Goal: Task Accomplishment & Management: Manage account settings

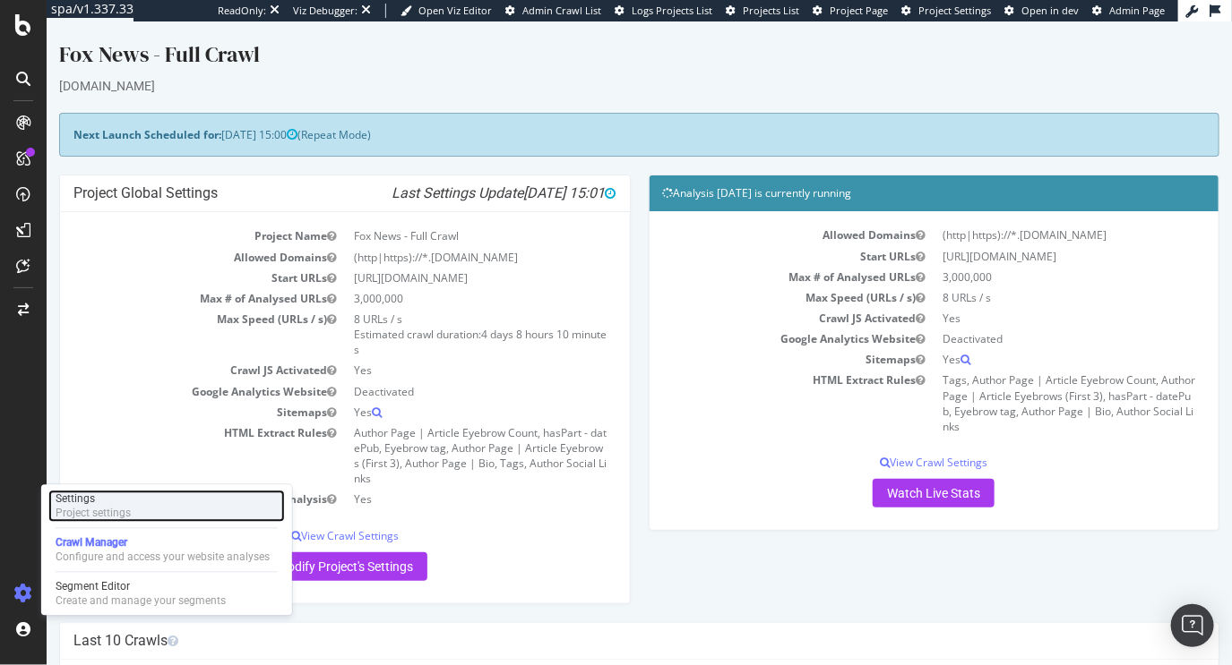
click at [129, 509] on div "Project settings" at bounding box center [93, 514] width 75 height 14
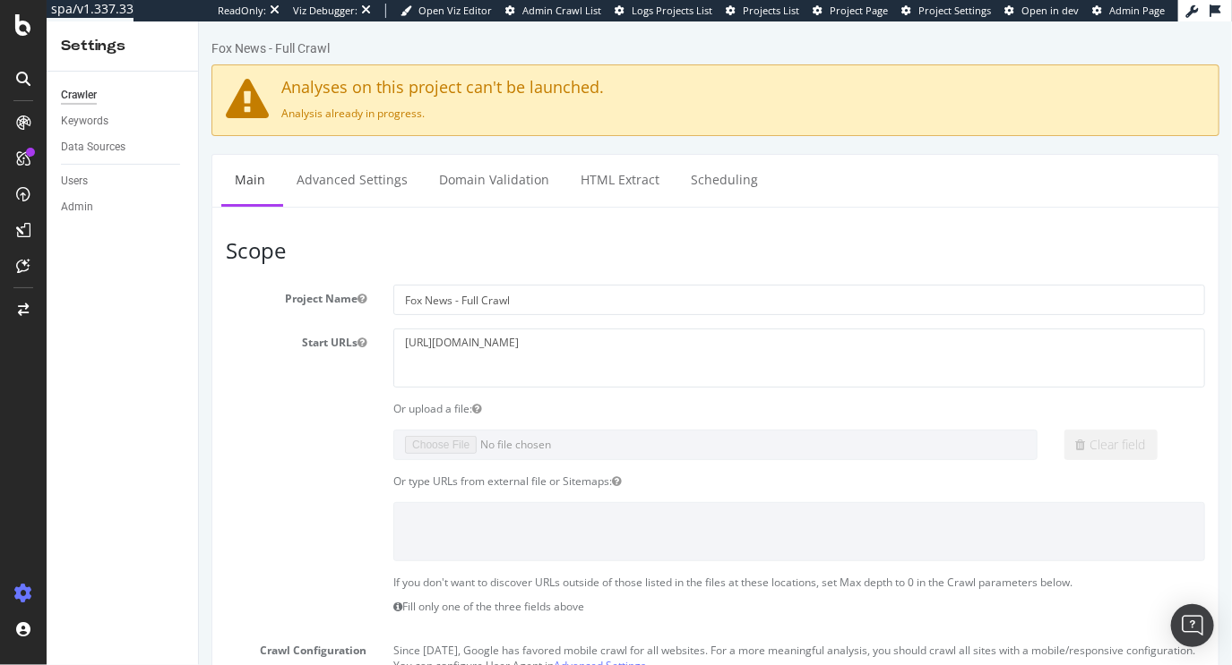
click at [170, 318] on div "Crawler Keywords Data Sources Users Admin" at bounding box center [122, 369] width 151 height 594
click at [99, 126] on div "Keywords" at bounding box center [84, 121] width 47 height 19
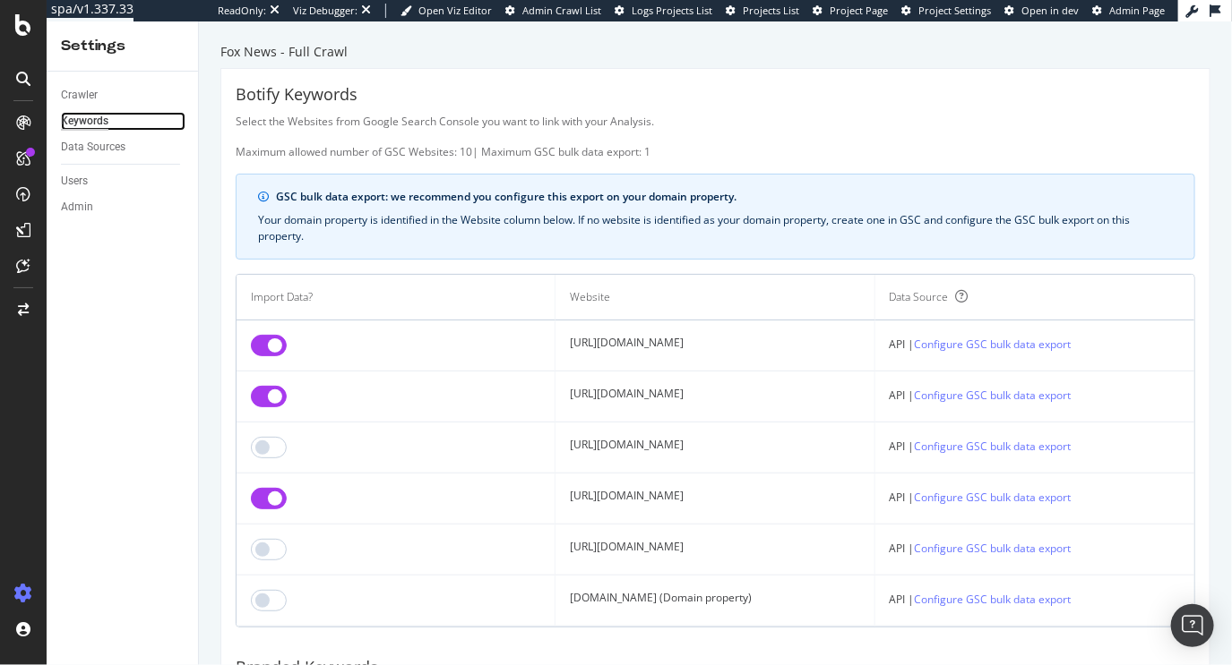
scroll to position [126, 0]
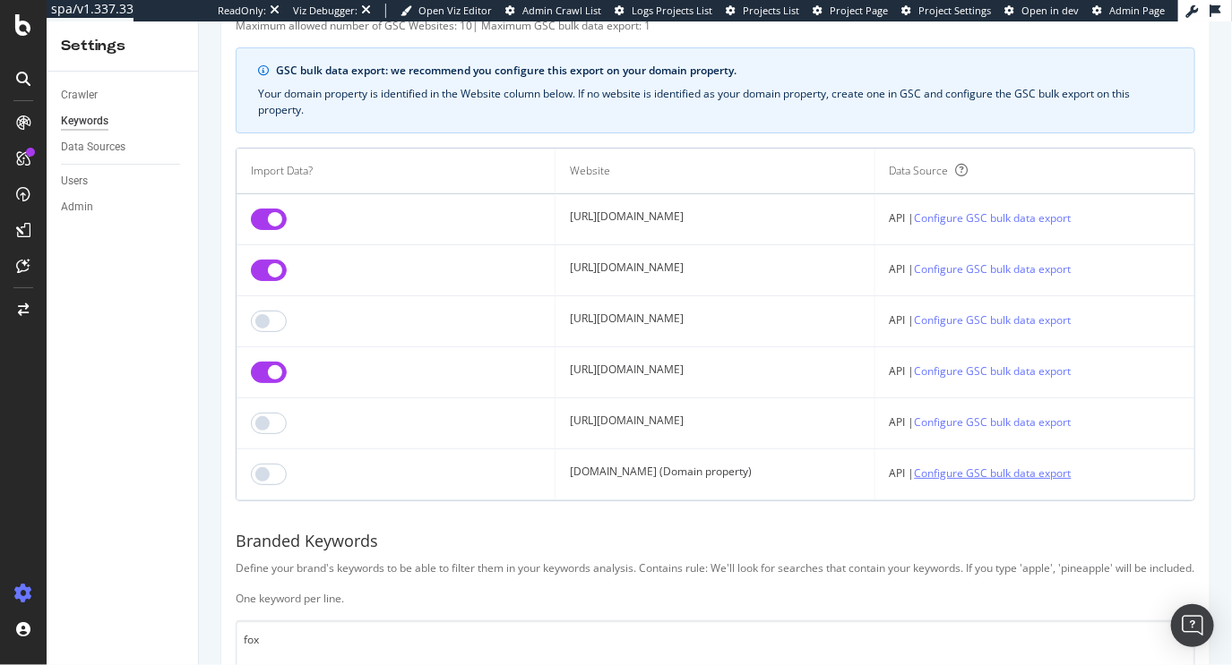
click at [1004, 474] on link "Configure GSC bulk data export" at bounding box center [992, 473] width 157 height 19
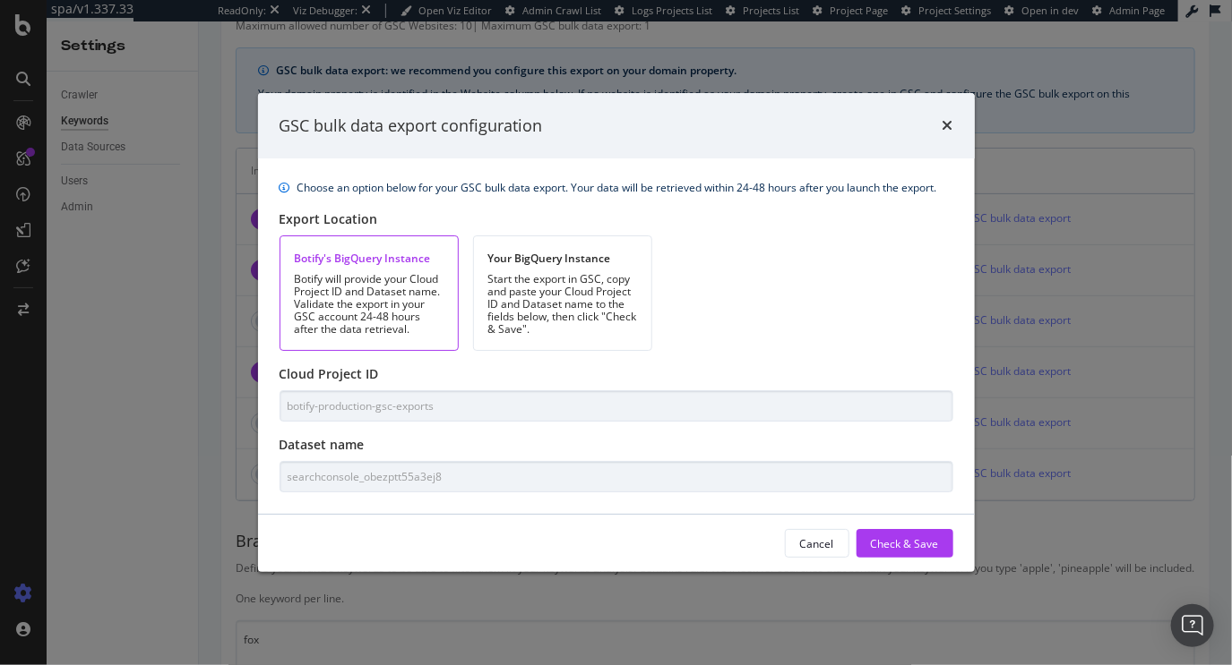
drag, startPoint x: 1005, startPoint y: 212, endPoint x: 992, endPoint y: 197, distance: 19.7
click at [1006, 212] on div "GSC bulk data export configuration Choose an option below for your GSC bulk dat…" at bounding box center [616, 332] width 1232 height 665
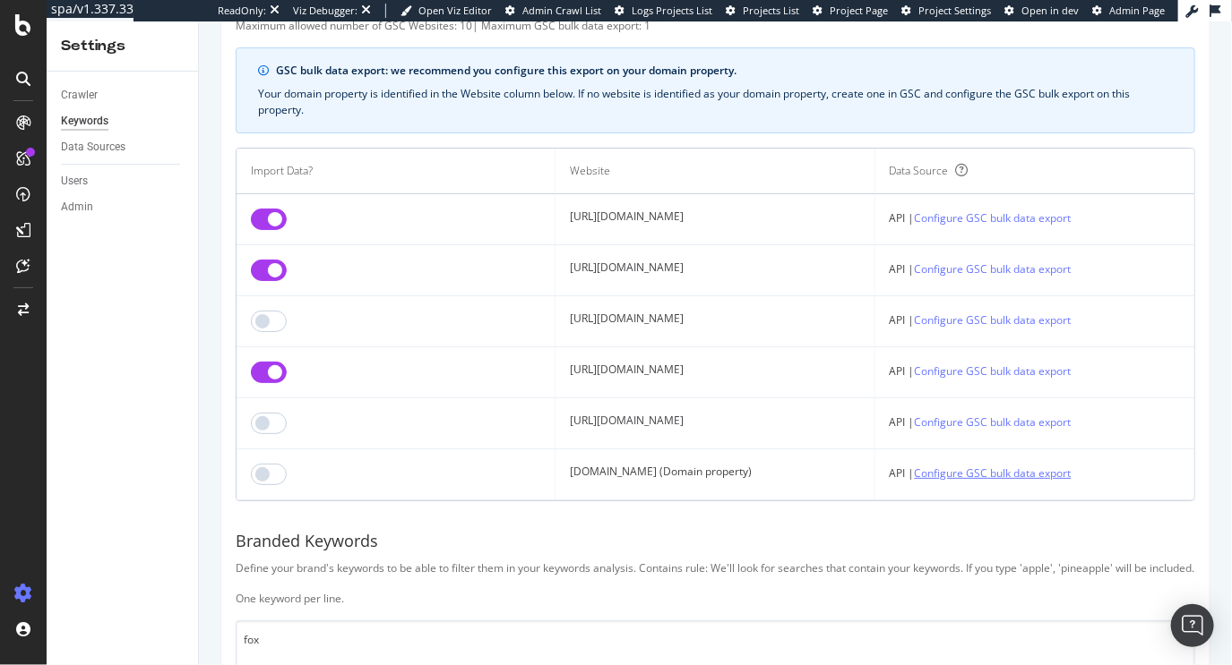
click at [1071, 468] on link "Configure GSC bulk data export" at bounding box center [992, 473] width 157 height 19
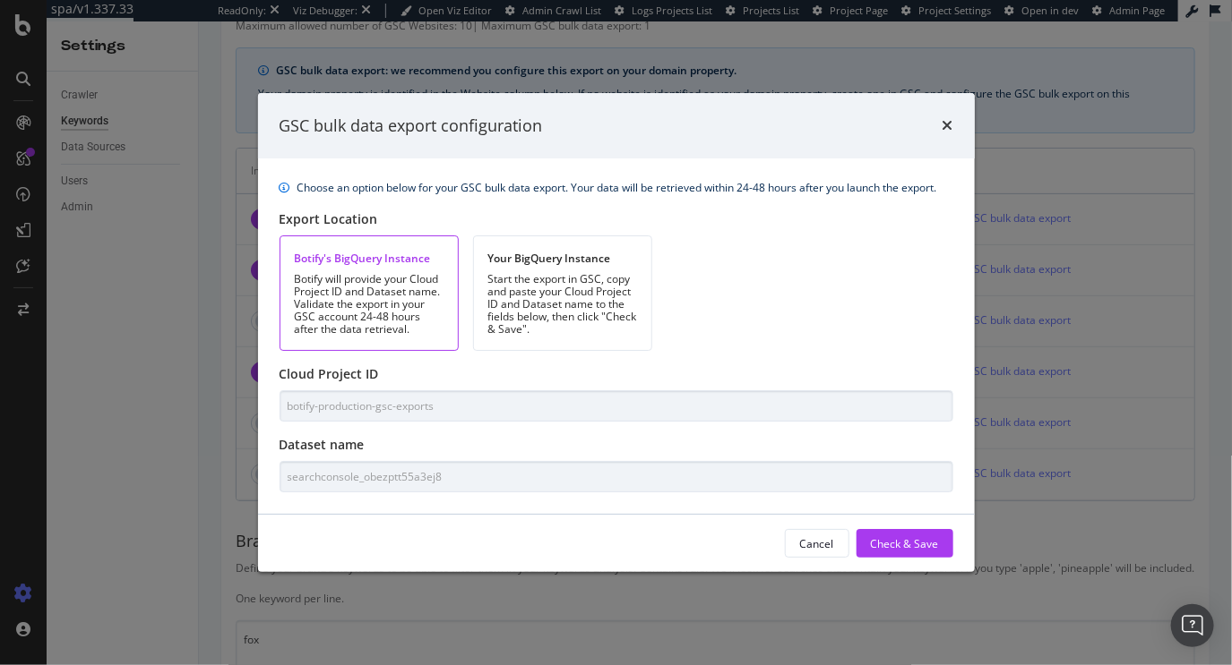
click at [271, 381] on div "Choose an option below for your GSC bulk data export. Your data will be retriev…" at bounding box center [616, 337] width 717 height 356
drag, startPoint x: 277, startPoint y: 371, endPoint x: 444, endPoint y: 434, distance: 178.8
click at [444, 434] on div "Choose an option below for your GSC bulk data export. Your data will be retriev…" at bounding box center [616, 337] width 717 height 356
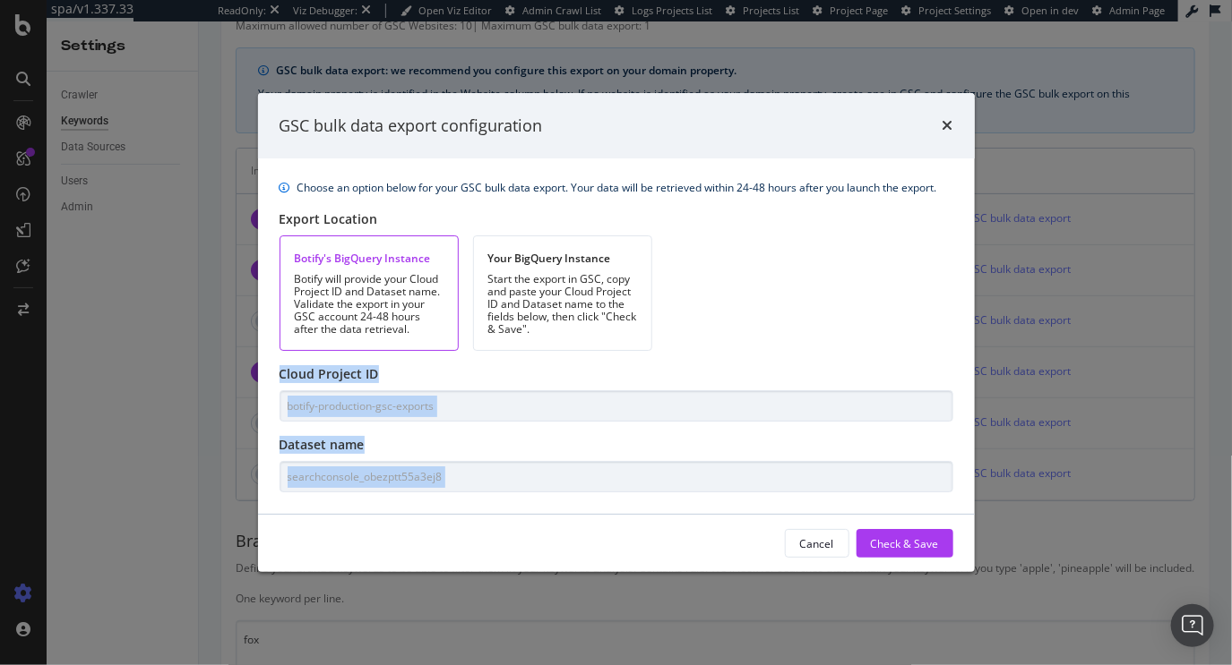
copy div "Cloud Project ID Dataset name"
drag, startPoint x: 282, startPoint y: 374, endPoint x: 455, endPoint y: 522, distance: 227.4
click at [455, 522] on div "GSC bulk data export configuration Choose an option below for your GSC bulk dat…" at bounding box center [616, 333] width 717 height 480
click at [949, 124] on icon "times" at bounding box center [947, 125] width 11 height 14
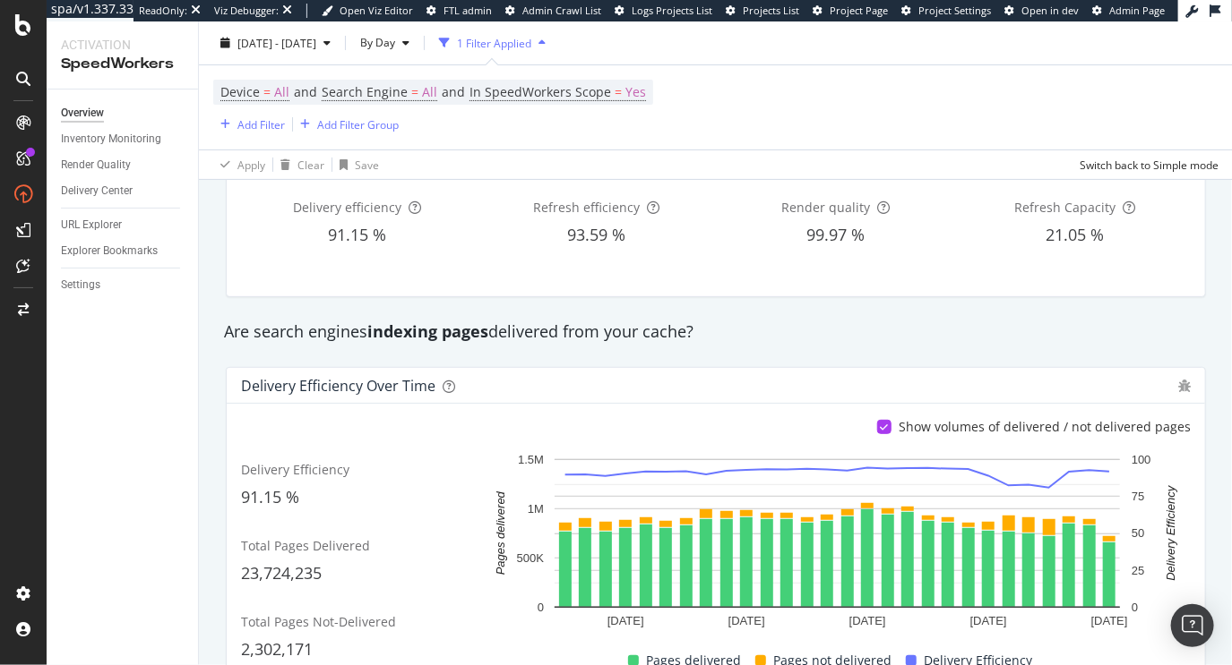
scroll to position [135, 0]
click at [863, 334] on div "Are search engines indexing pages delivered from your cache?" at bounding box center [715, 331] width 1001 height 23
